Goal: Task Accomplishment & Management: Use online tool/utility

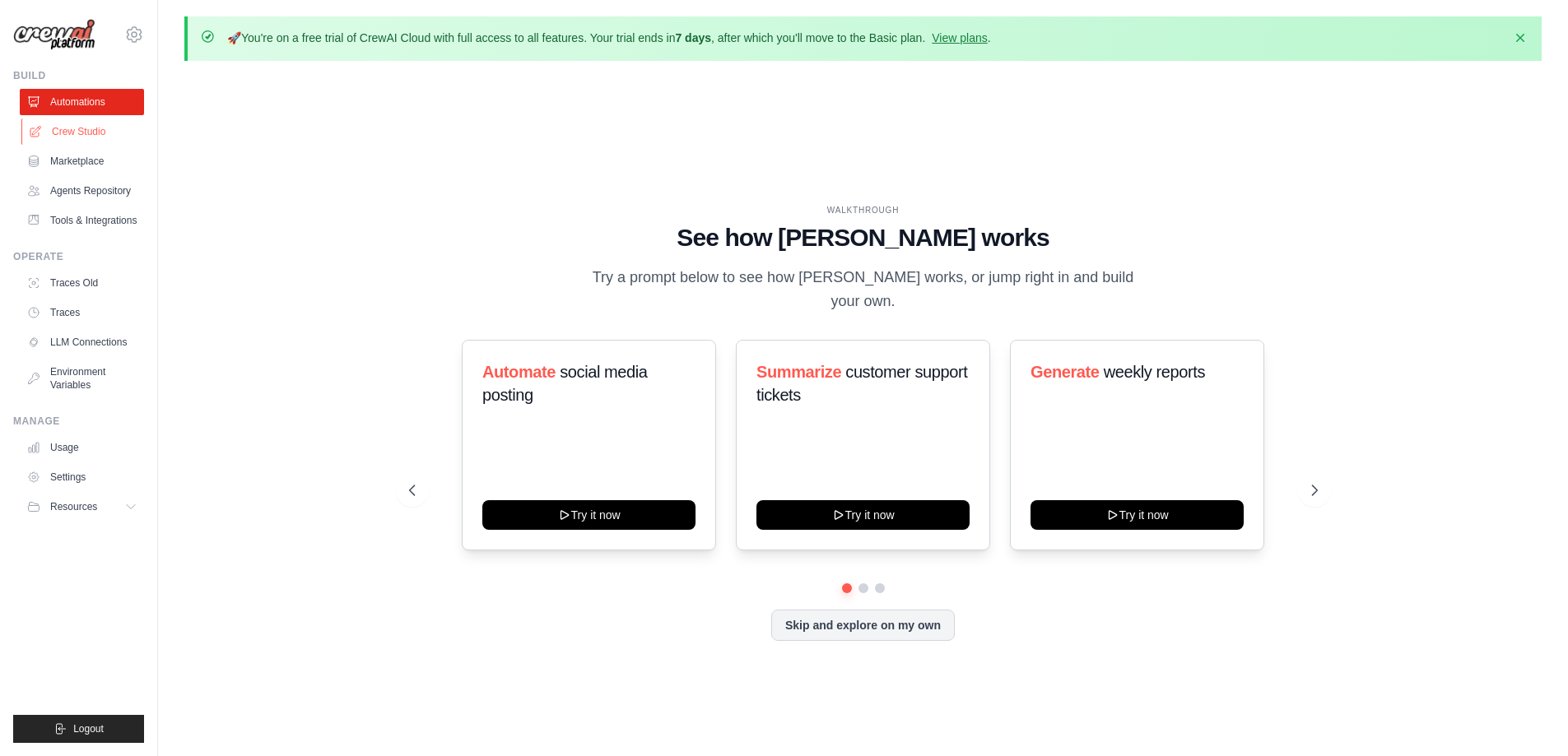
click at [68, 133] on link "Crew Studio" at bounding box center [83, 132] width 125 height 26
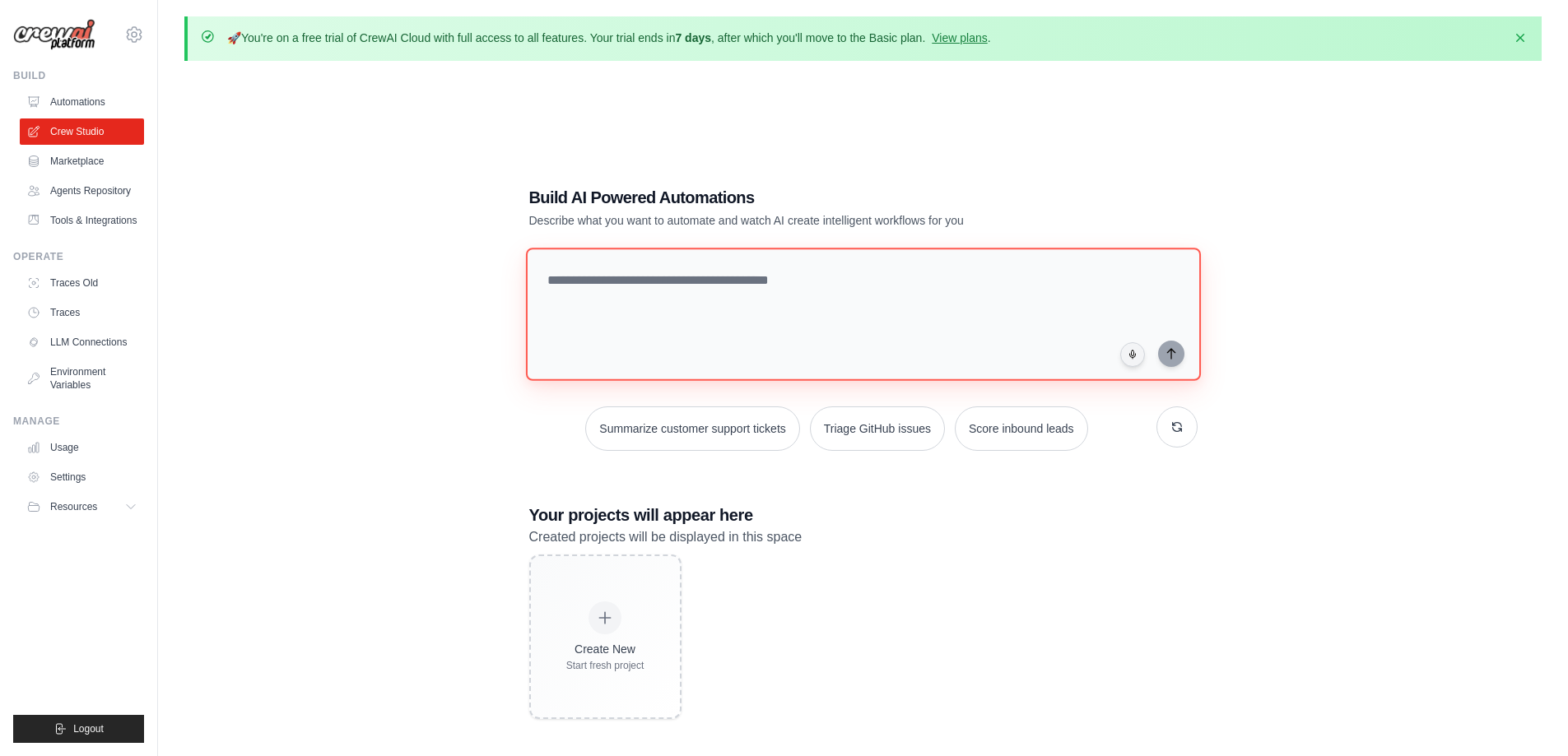
click at [559, 278] on textarea at bounding box center [863, 314] width 675 height 133
type textarea "**********"
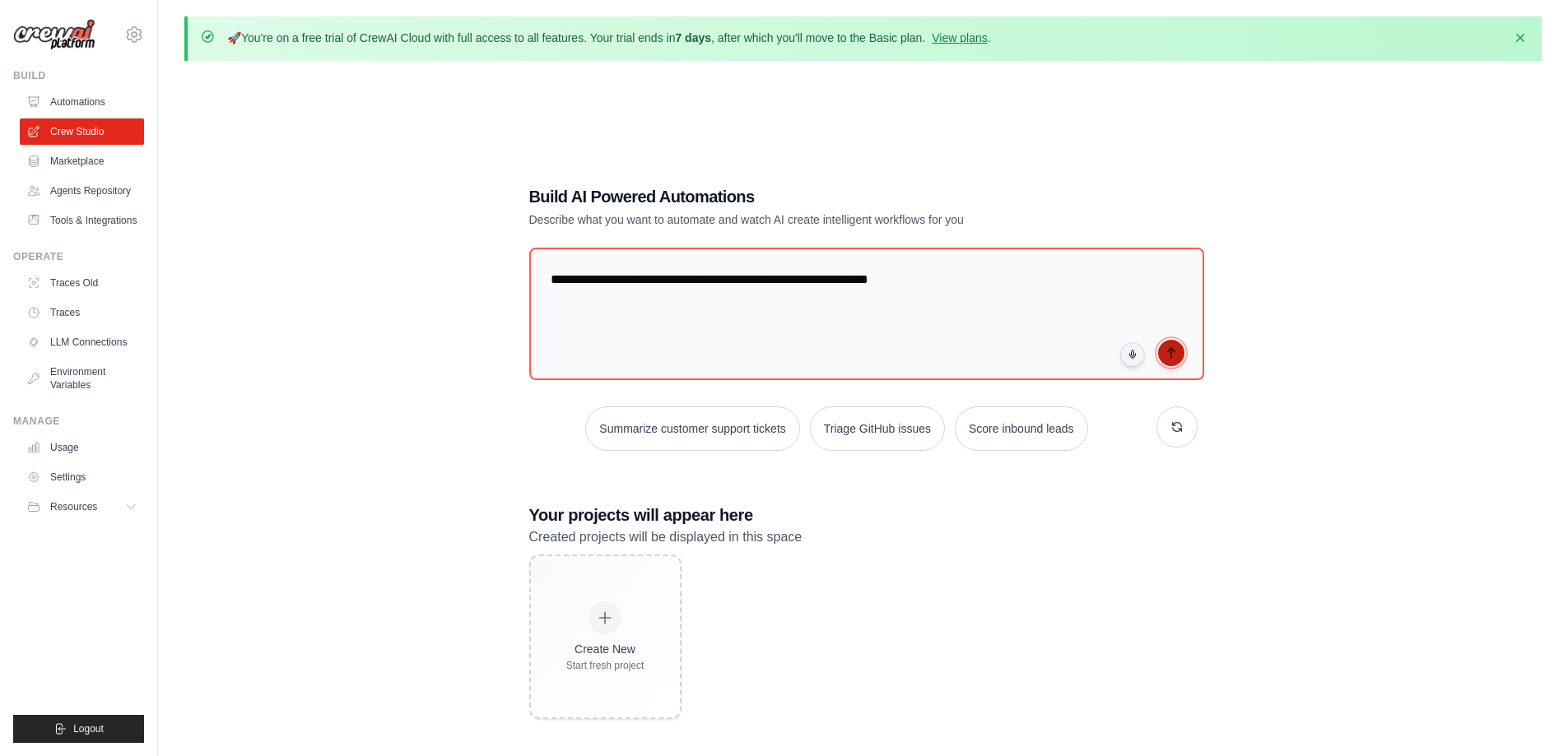
click at [1170, 352] on icon "submit" at bounding box center [1171, 353] width 13 height 13
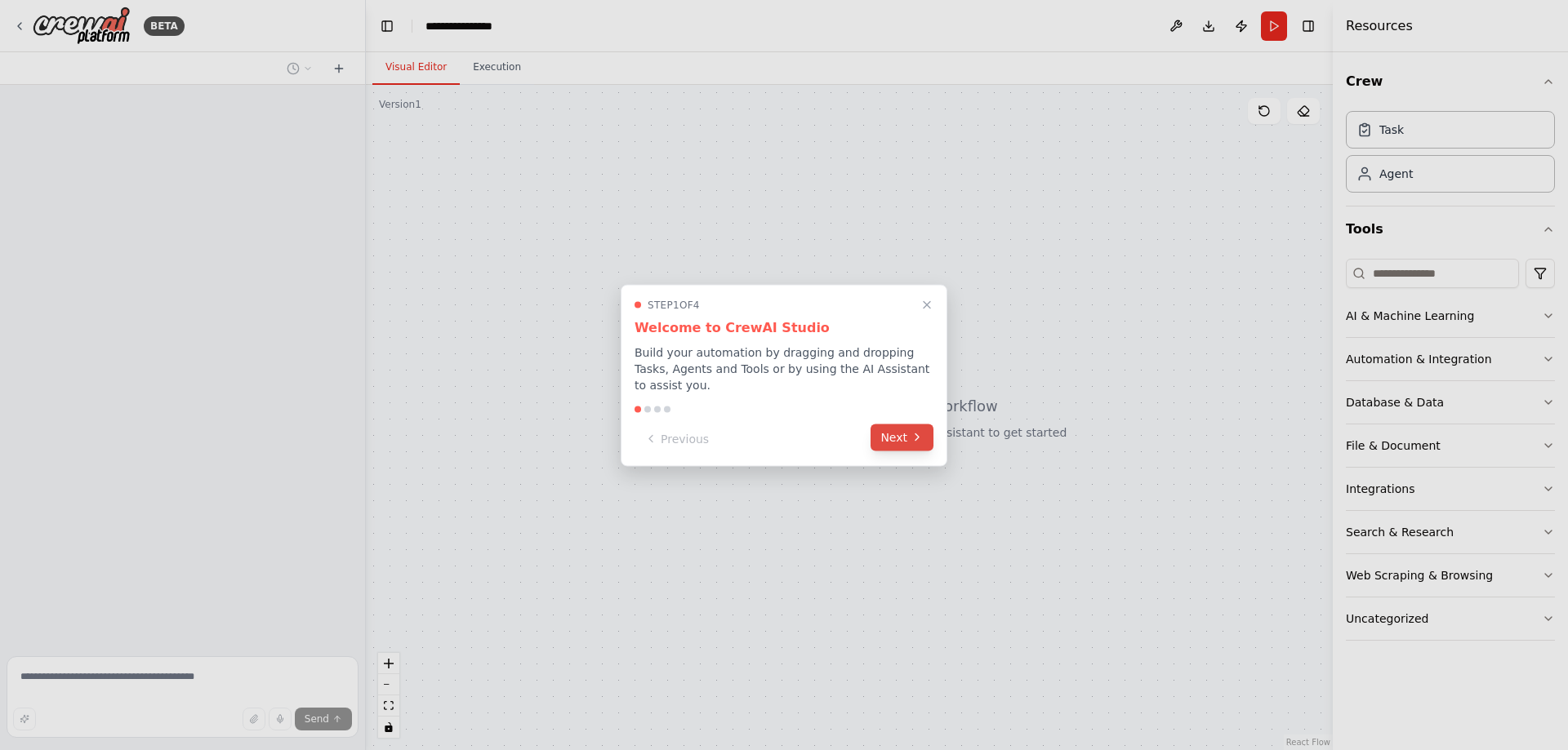
click at [908, 431] on button "Next" at bounding box center [901, 437] width 63 height 27
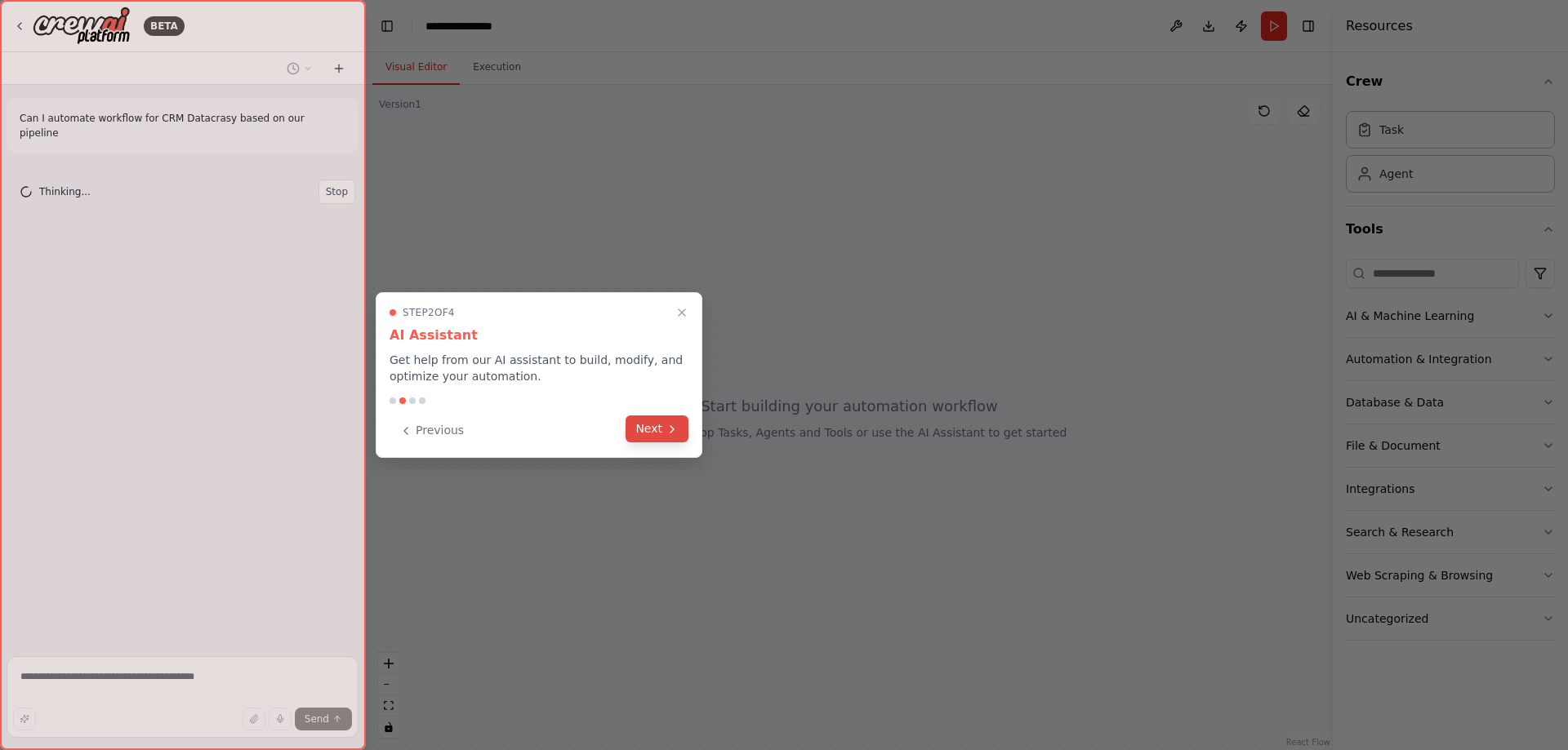
click at [671, 434] on icon at bounding box center [672, 429] width 13 height 13
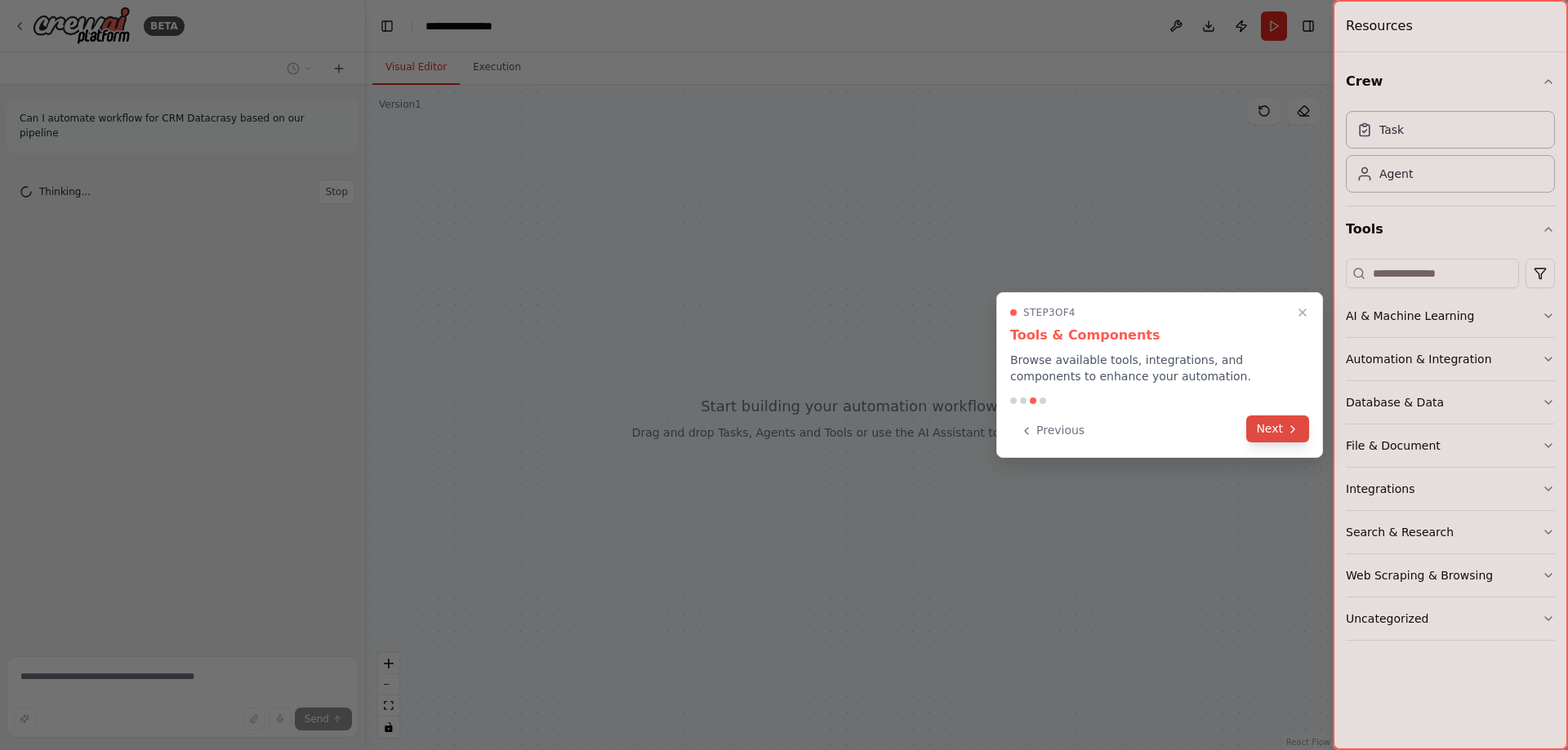
click at [1292, 434] on icon at bounding box center [1292, 429] width 13 height 13
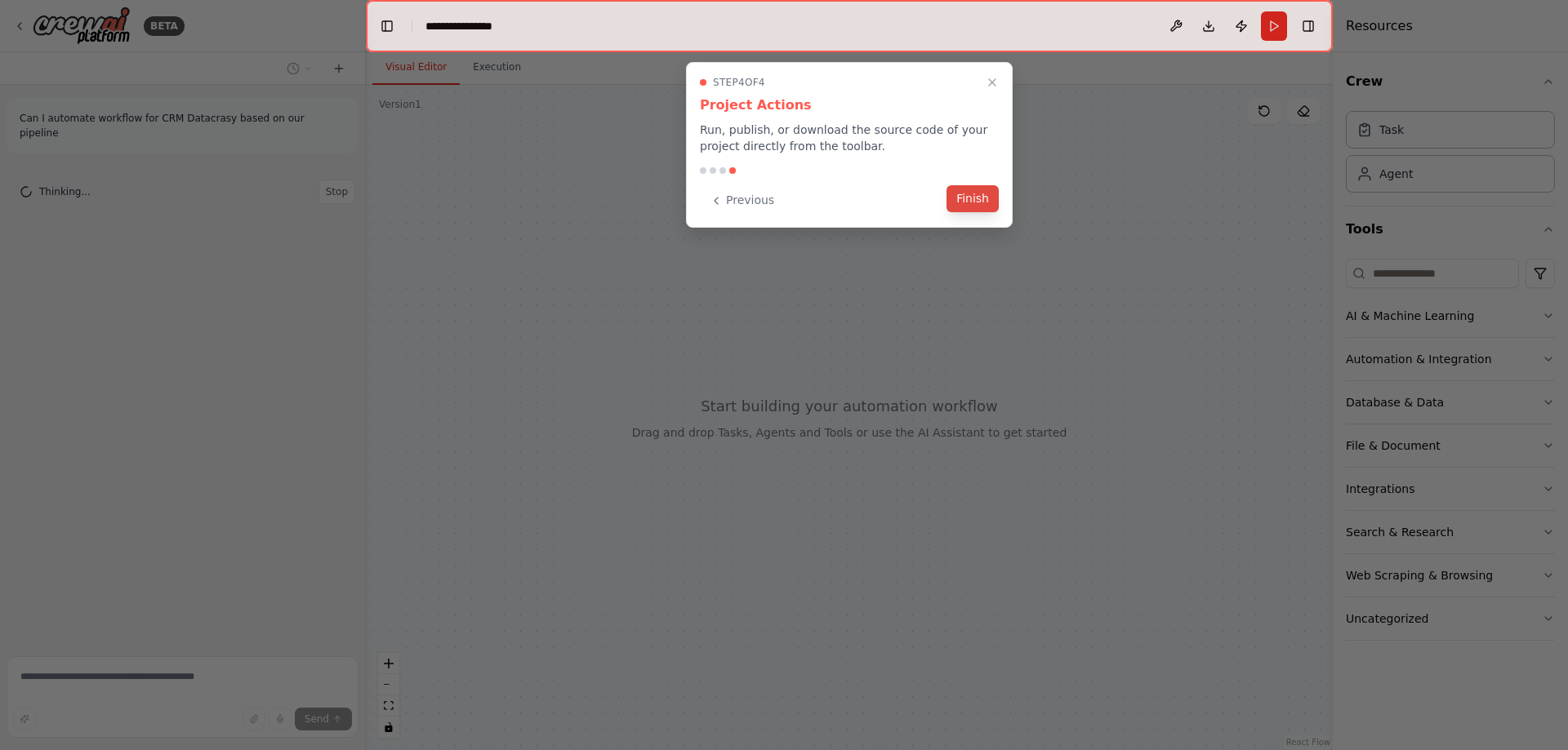
click at [962, 204] on button "Finish" at bounding box center [973, 198] width 52 height 27
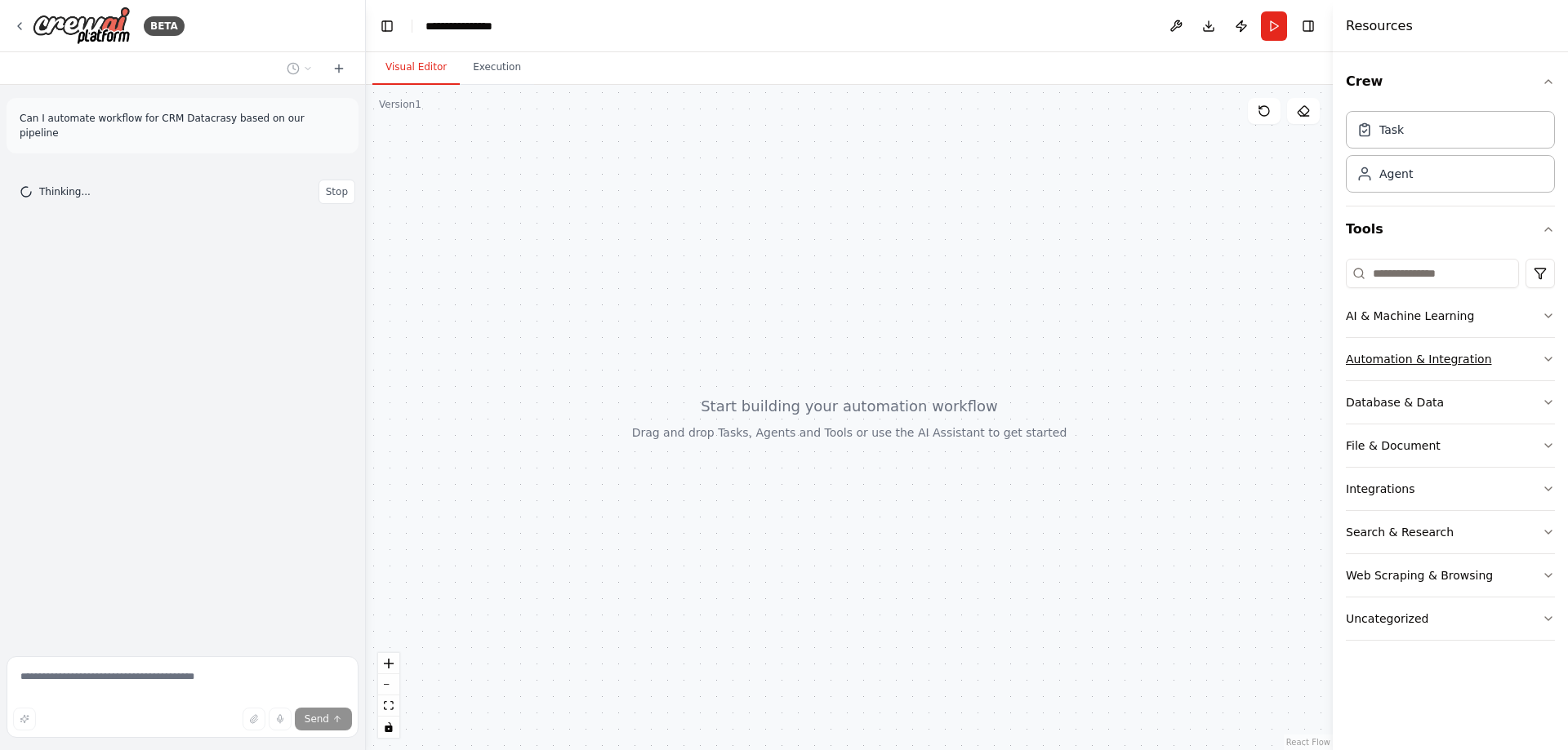
click at [1538, 356] on button "Automation & Integration" at bounding box center [1451, 359] width 209 height 43
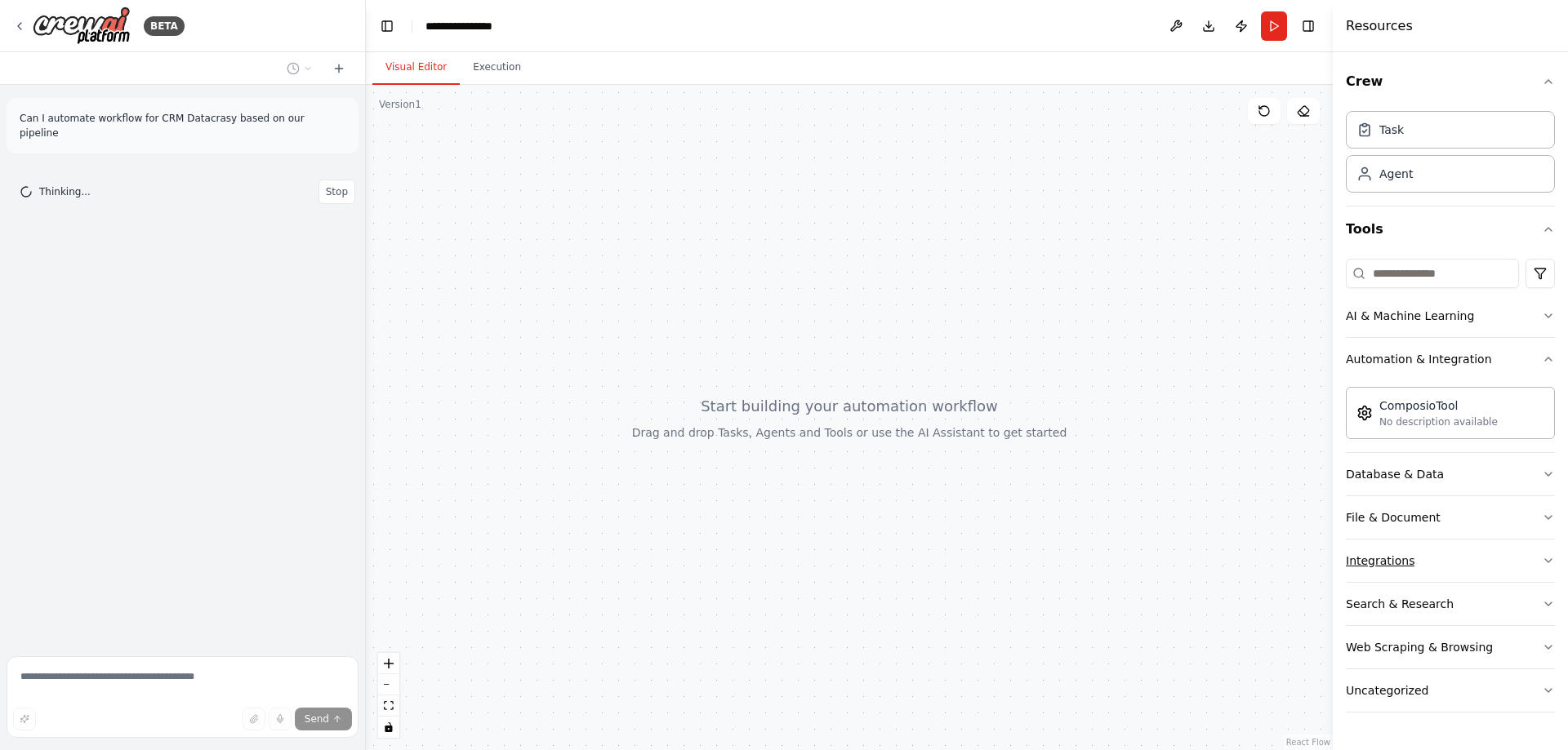
click at [1498, 564] on button "Integrations" at bounding box center [1451, 560] width 209 height 43
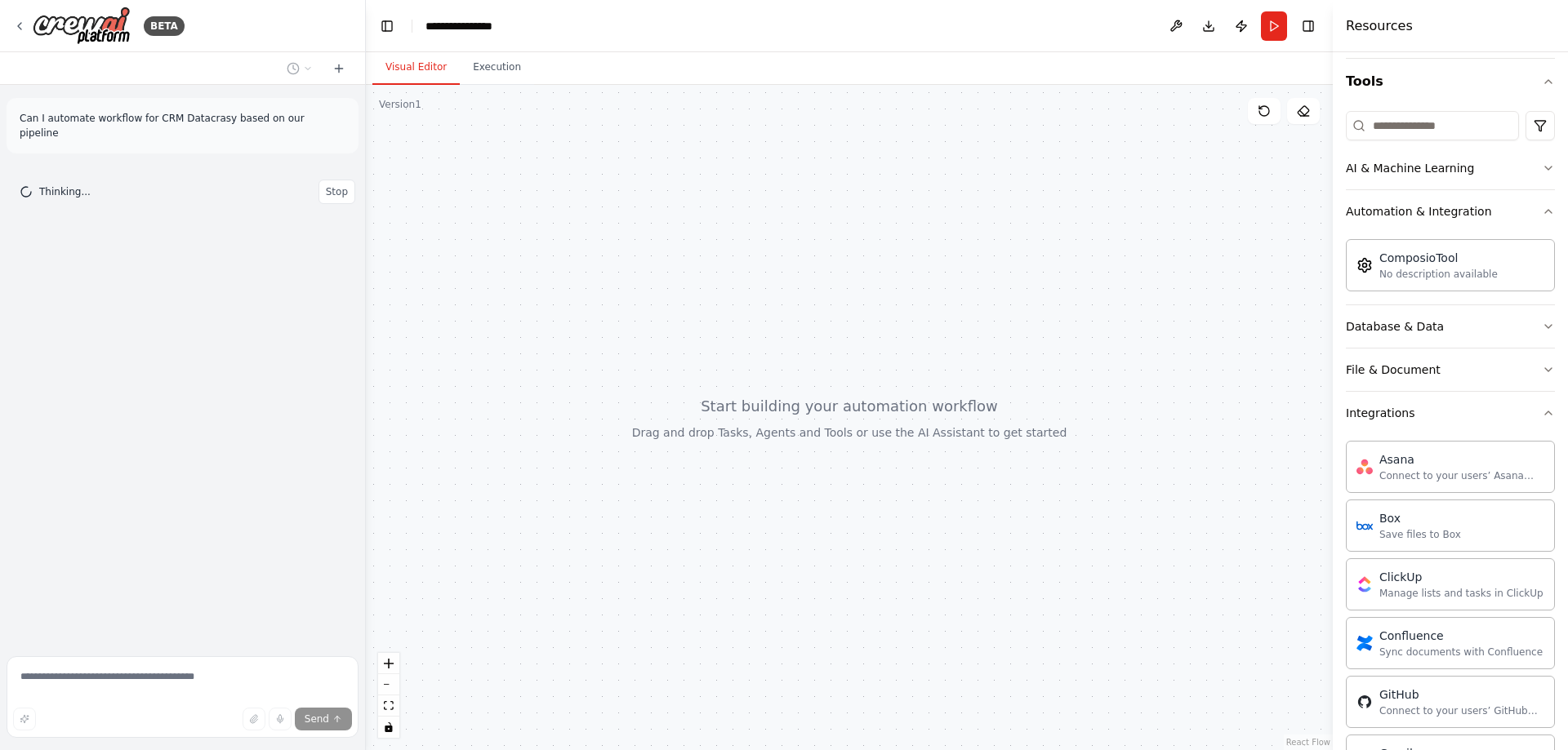
scroll to position [70, 0]
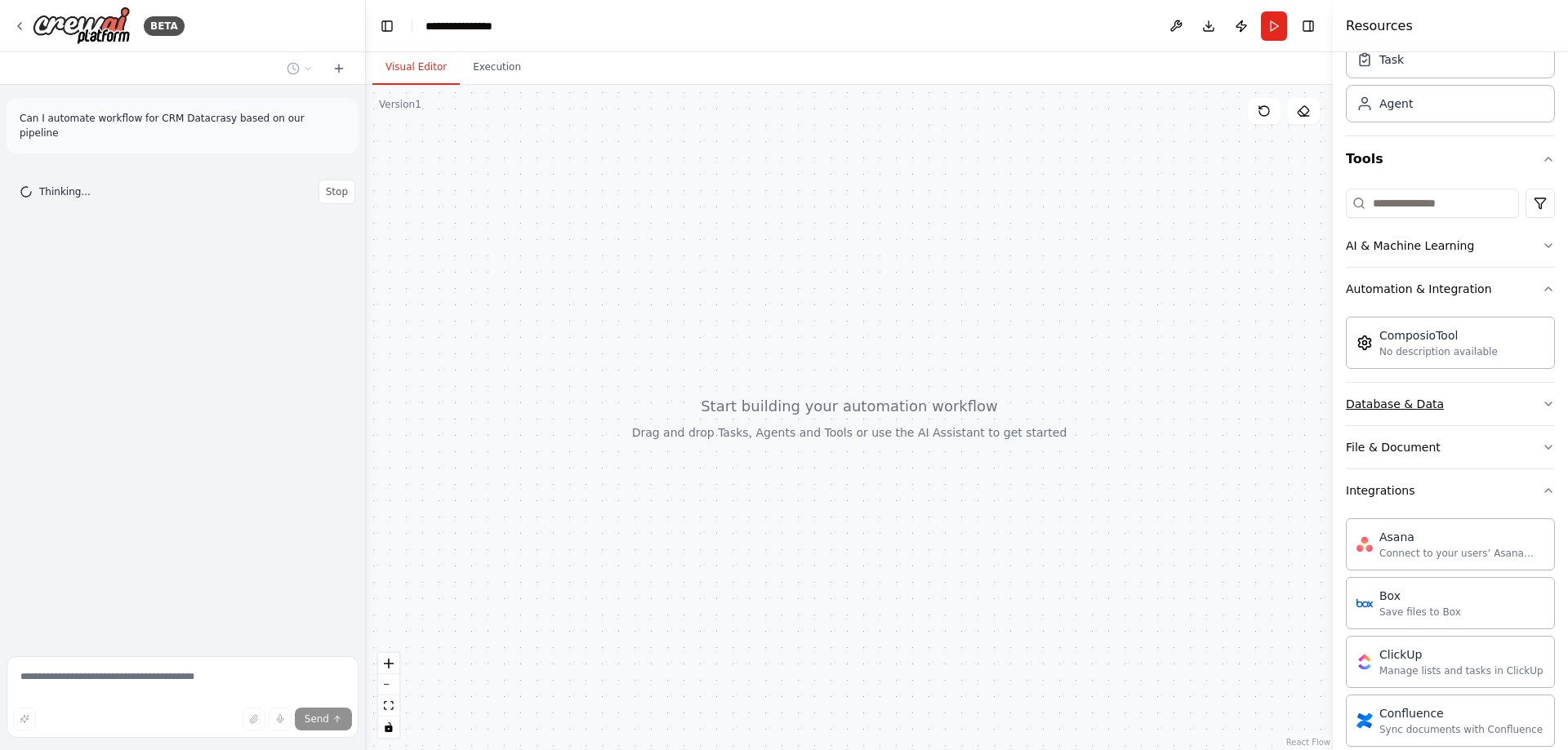
click at [1458, 407] on button "Database & Data" at bounding box center [1451, 404] width 209 height 43
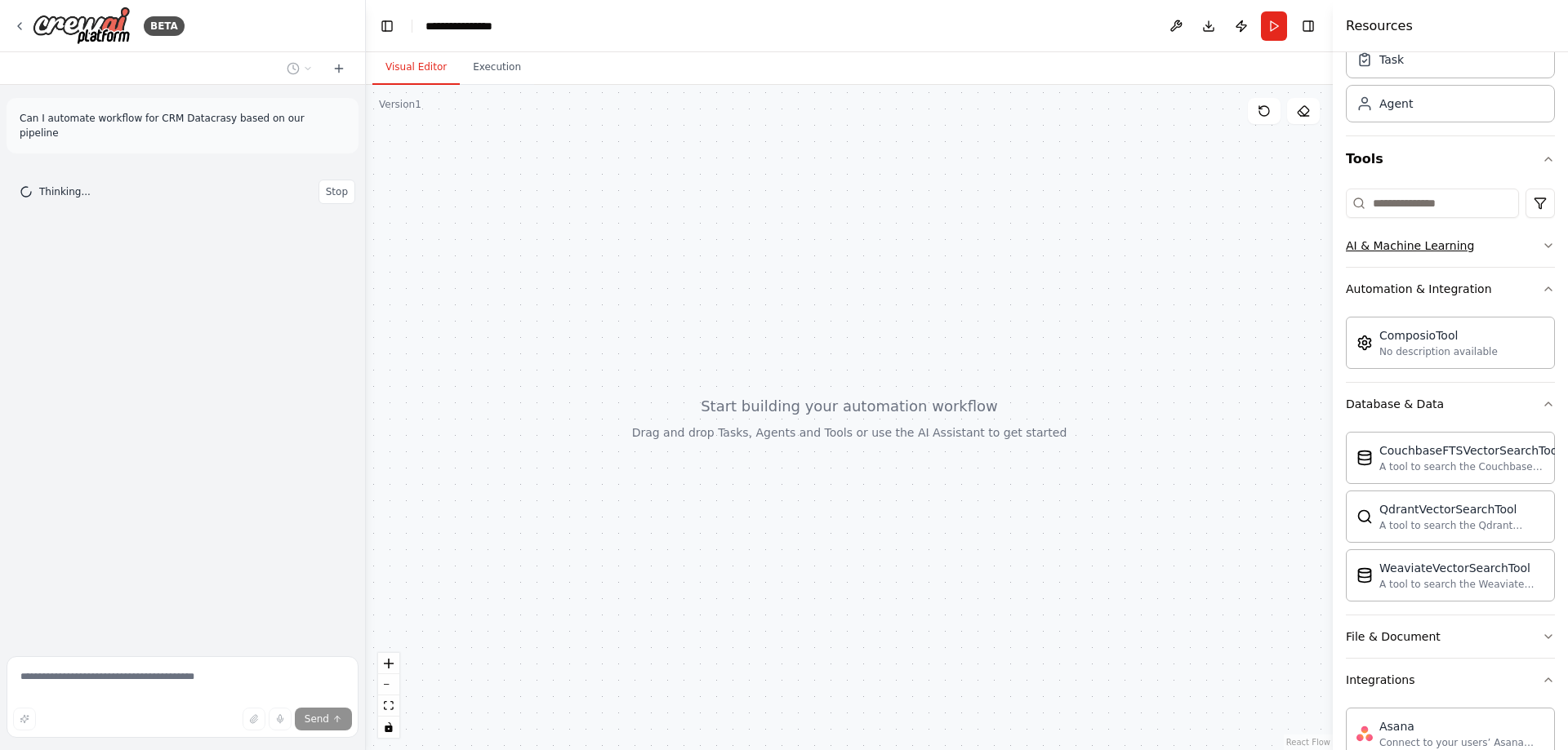
click at [1482, 238] on button "AI & Machine Learning" at bounding box center [1451, 245] width 209 height 43
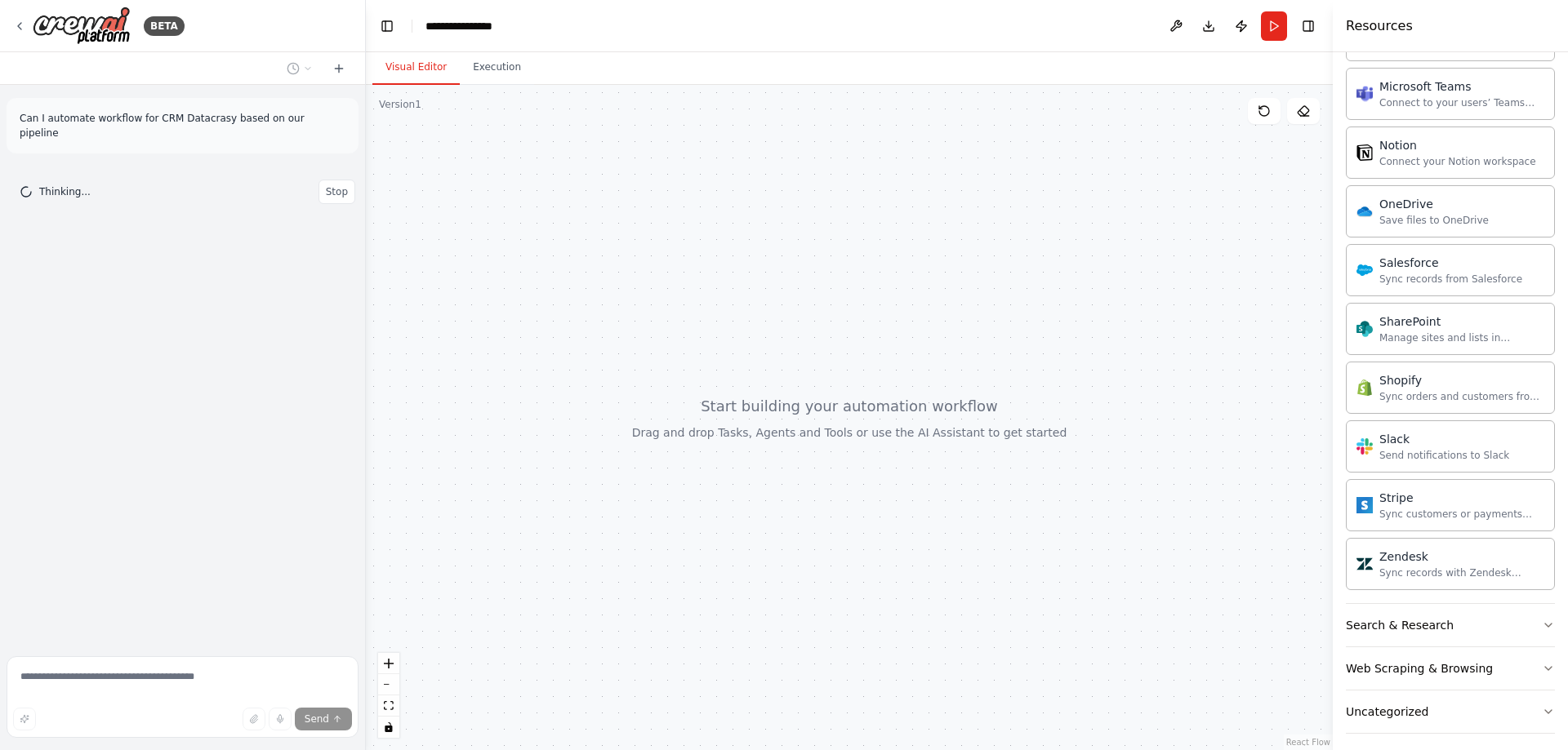
scroll to position [1732, 0]
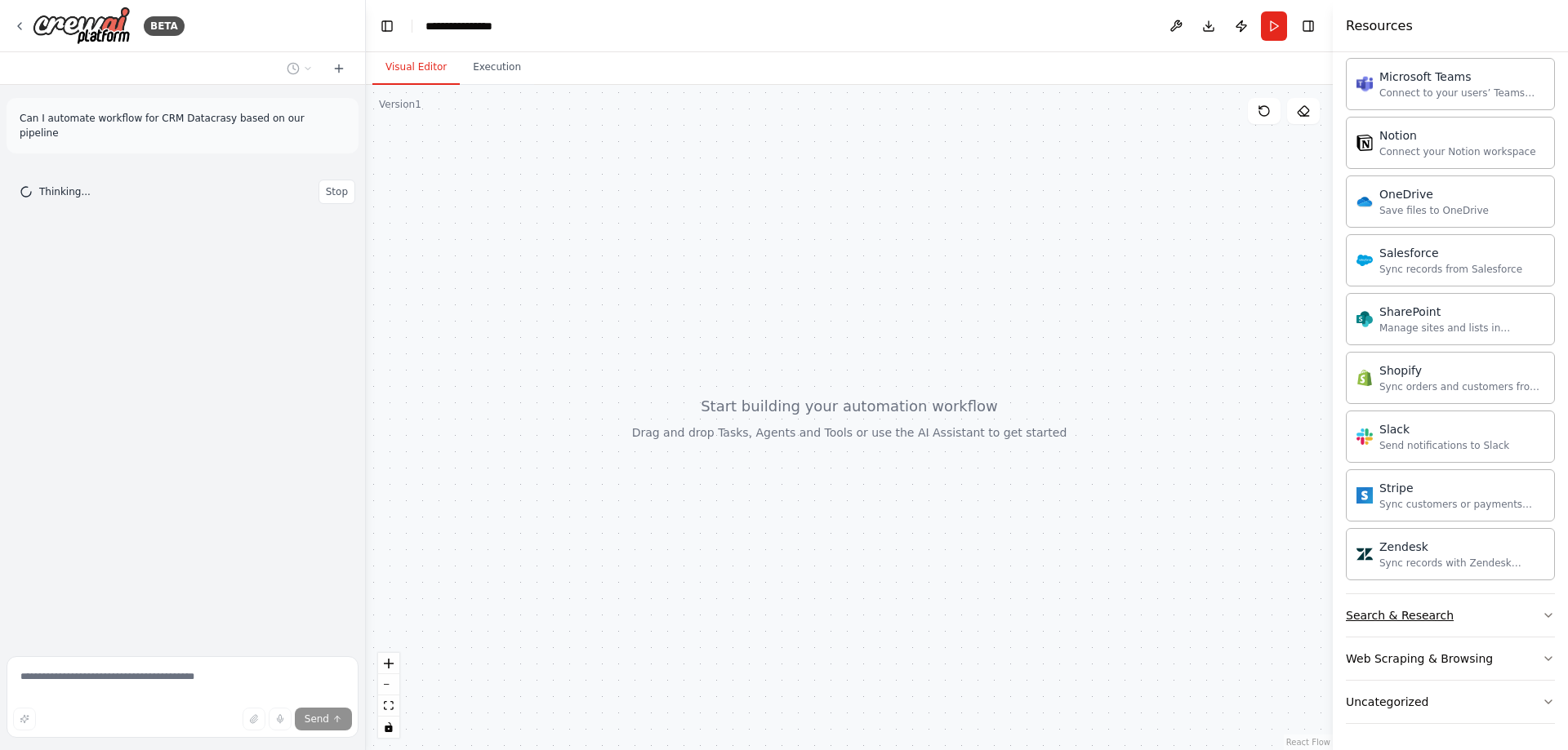
click at [1466, 618] on button "Search & Research" at bounding box center [1451, 615] width 209 height 43
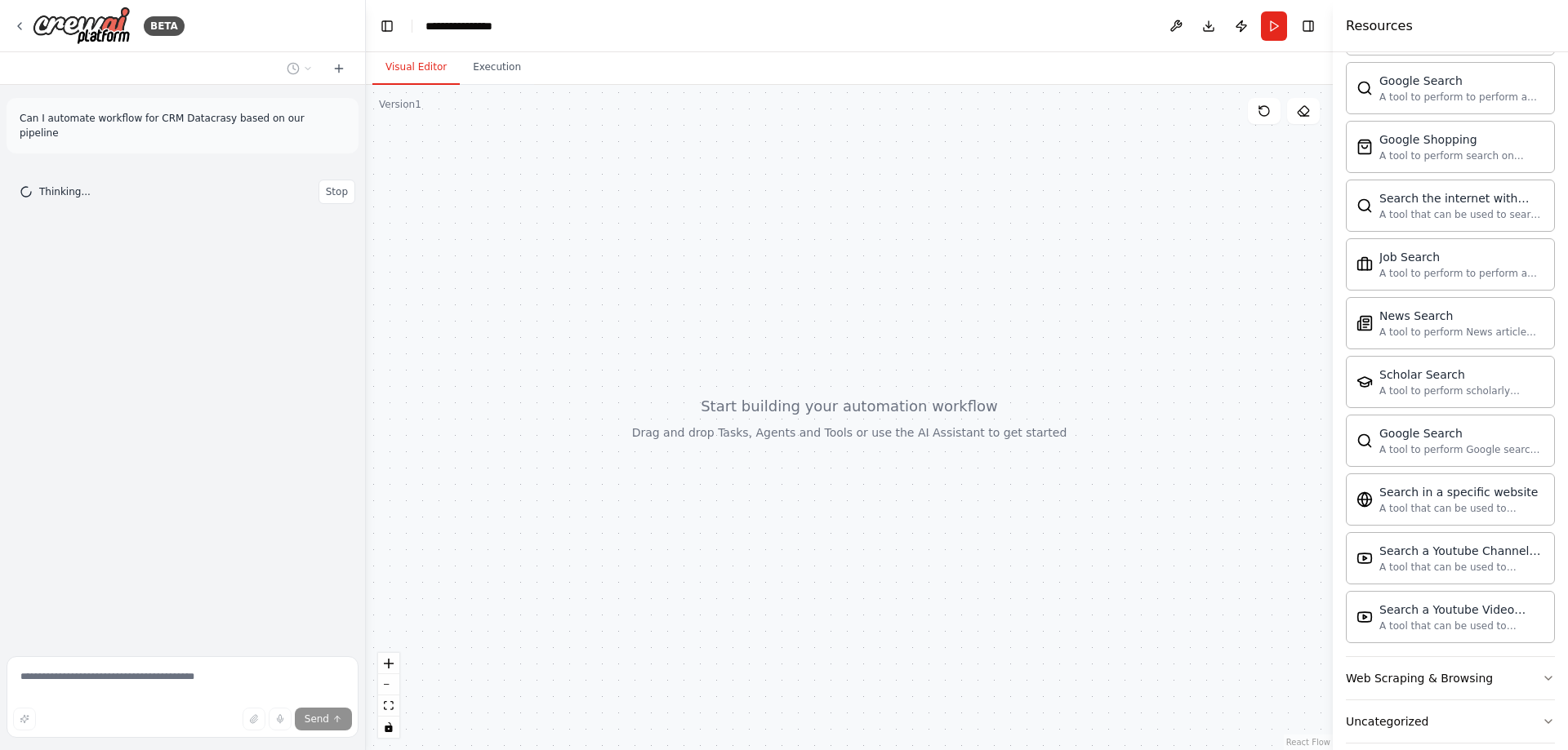
scroll to position [2568, 0]
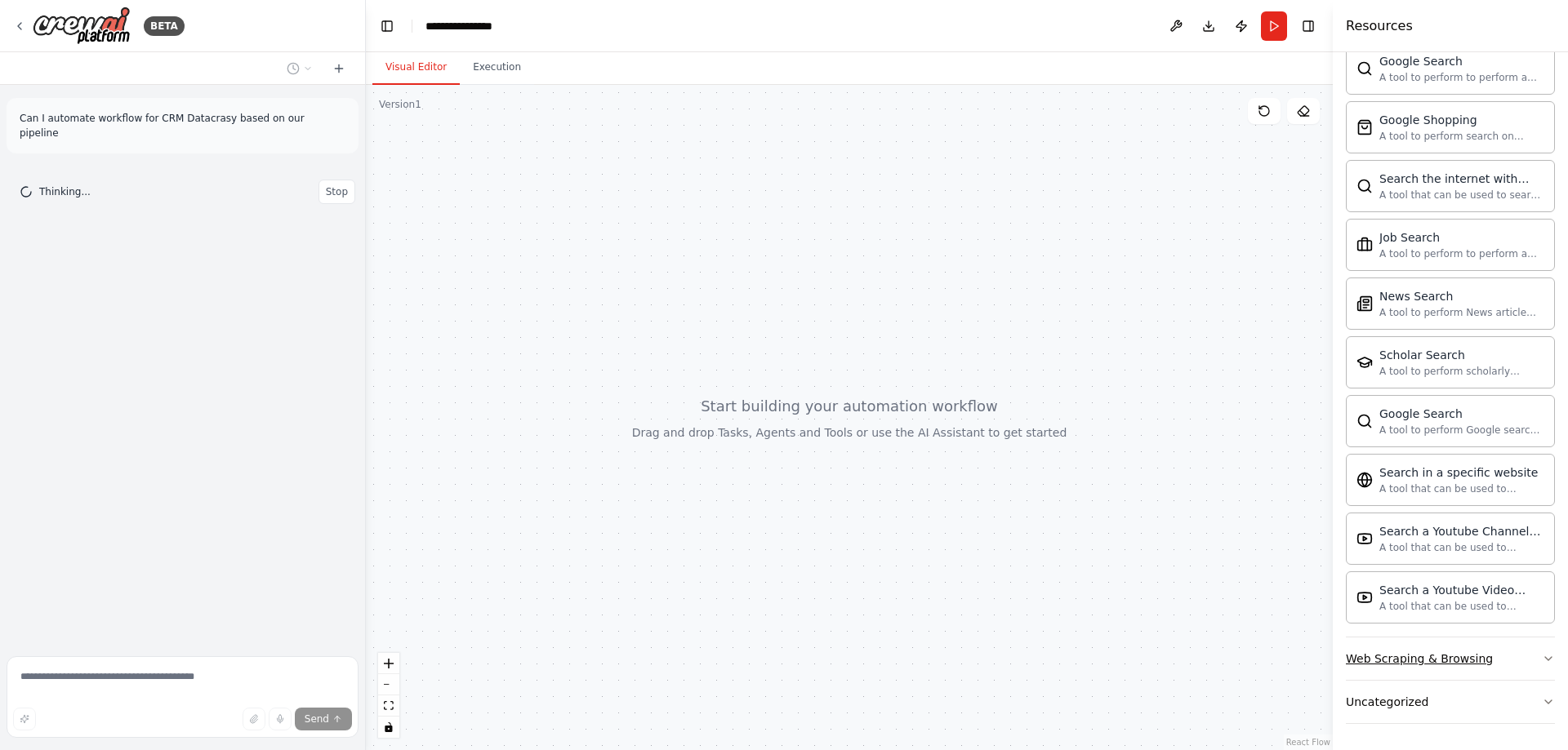
click at [1500, 657] on button "Web Scraping & Browsing" at bounding box center [1451, 659] width 209 height 43
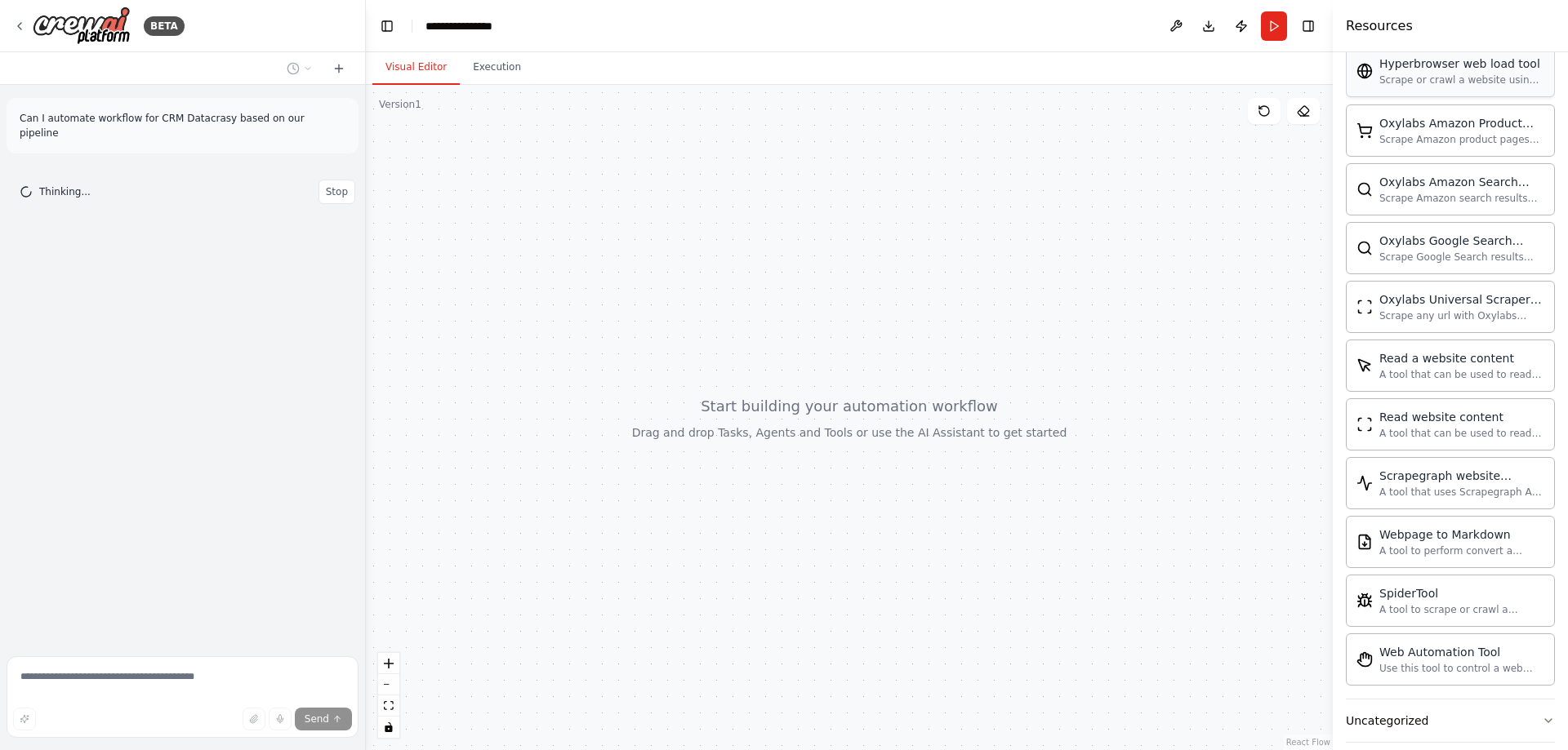
scroll to position [3464, 0]
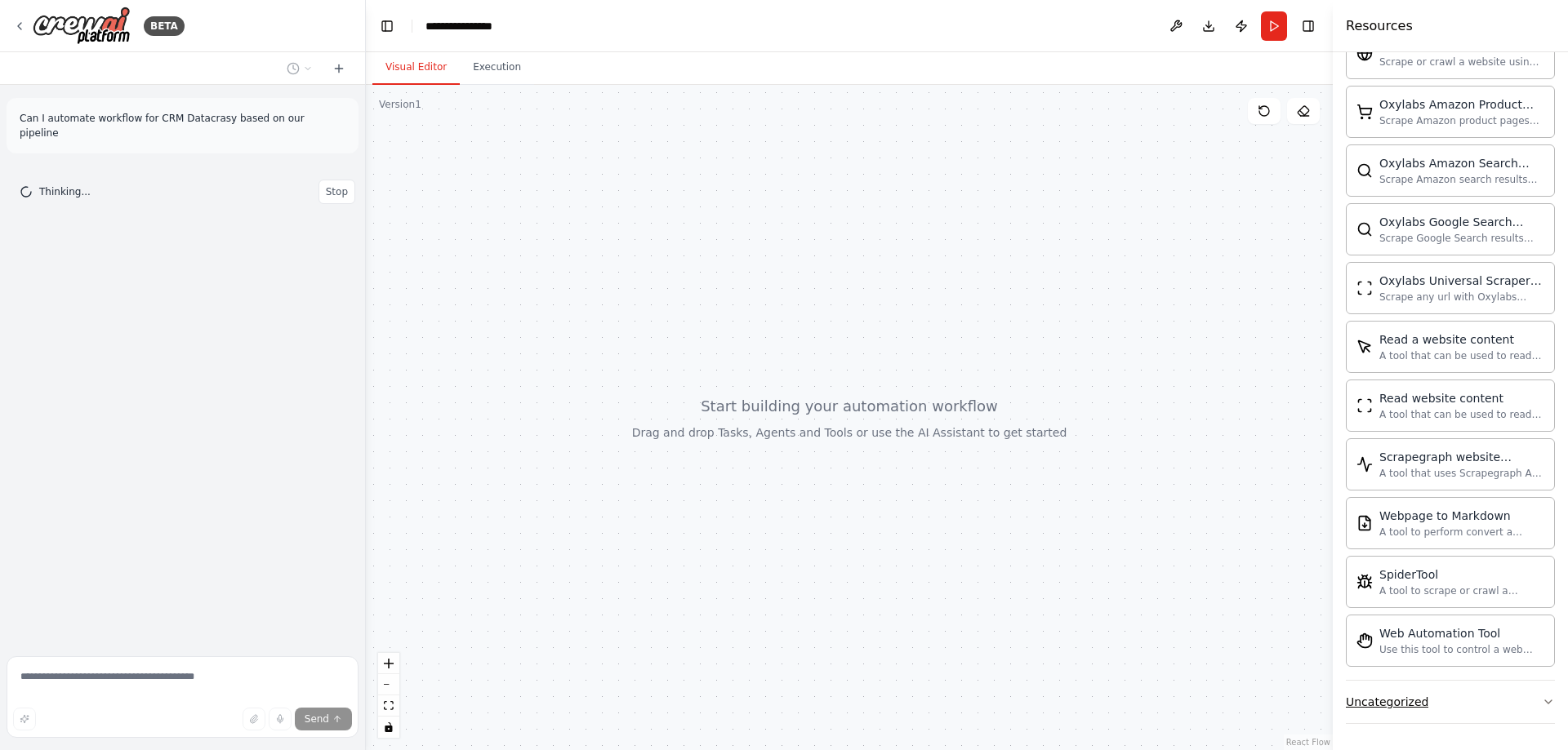
click at [1462, 702] on button "Uncategorized" at bounding box center [1451, 702] width 209 height 43
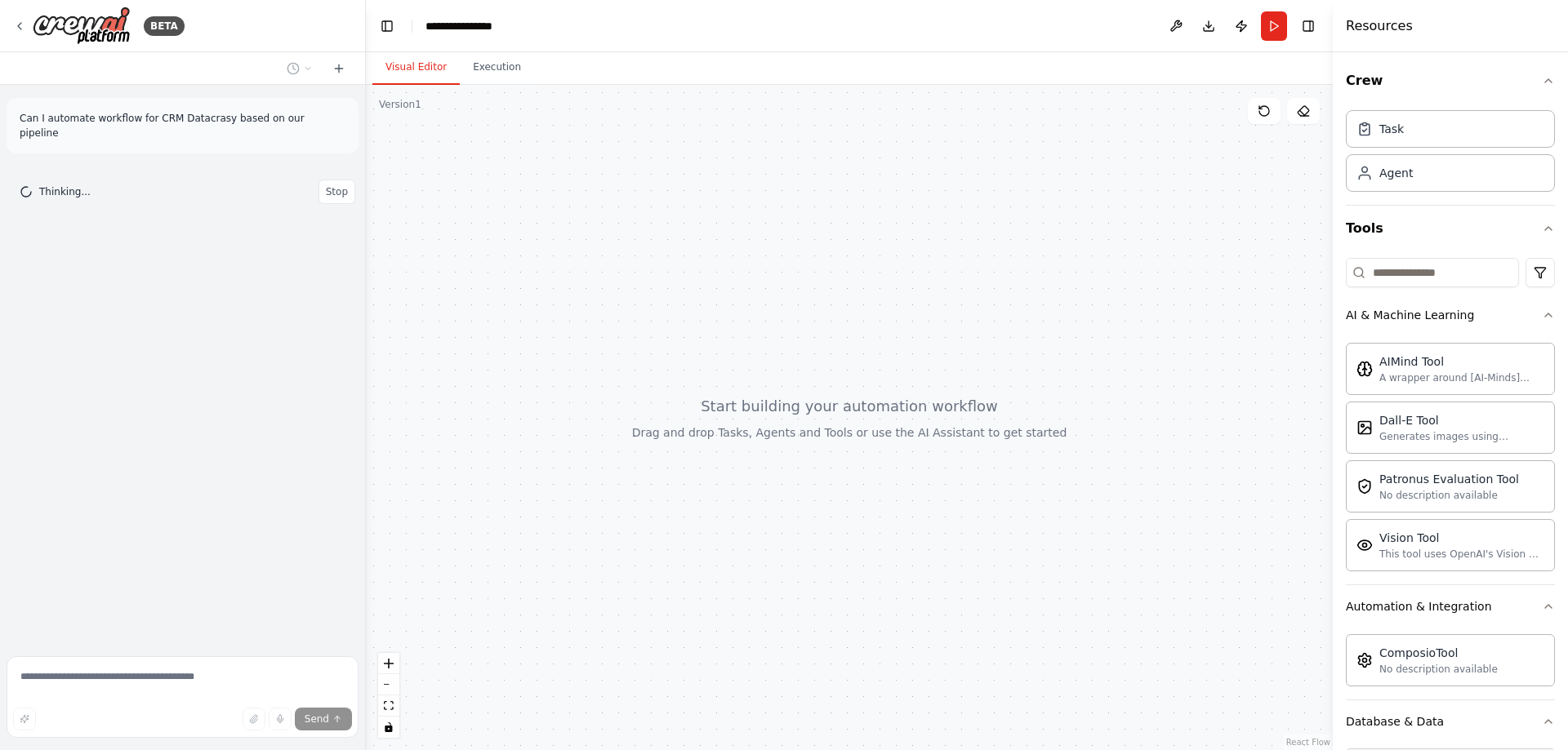
scroll to position [0, 0]
click at [1442, 178] on div "Agent" at bounding box center [1451, 172] width 209 height 37
click at [449, 23] on div "**********" at bounding box center [466, 26] width 82 height 17
click at [449, 23] on div "**********" at bounding box center [486, 26] width 123 height 17
